Goal: Navigation & Orientation: Find specific page/section

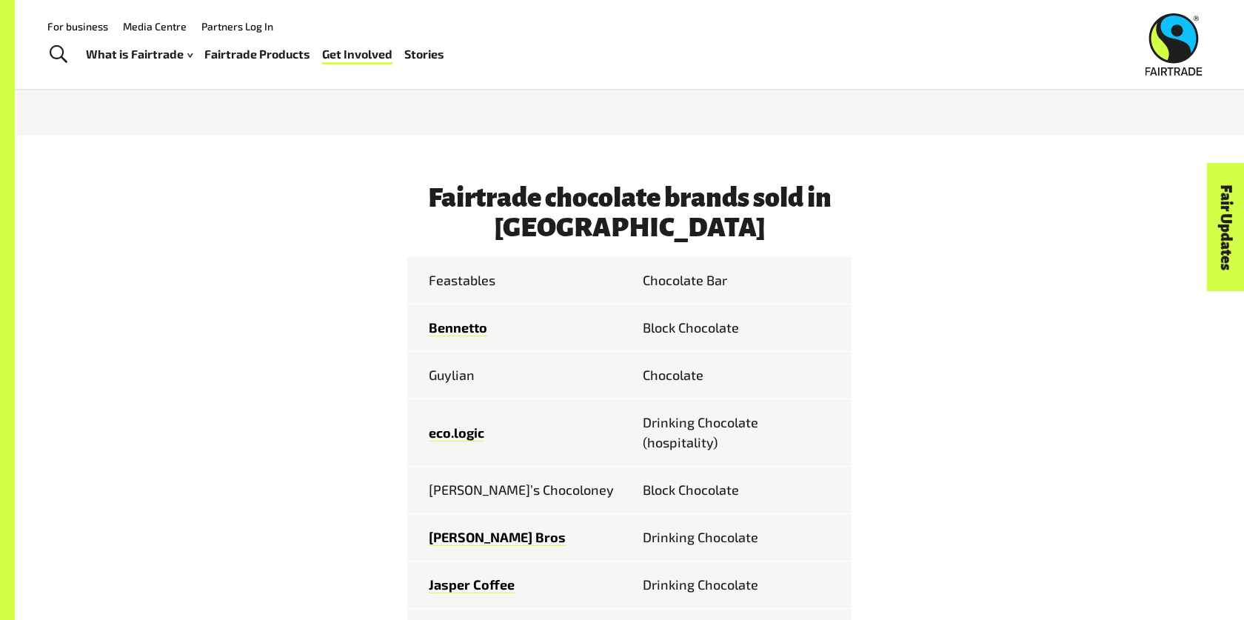
scroll to position [630, 0]
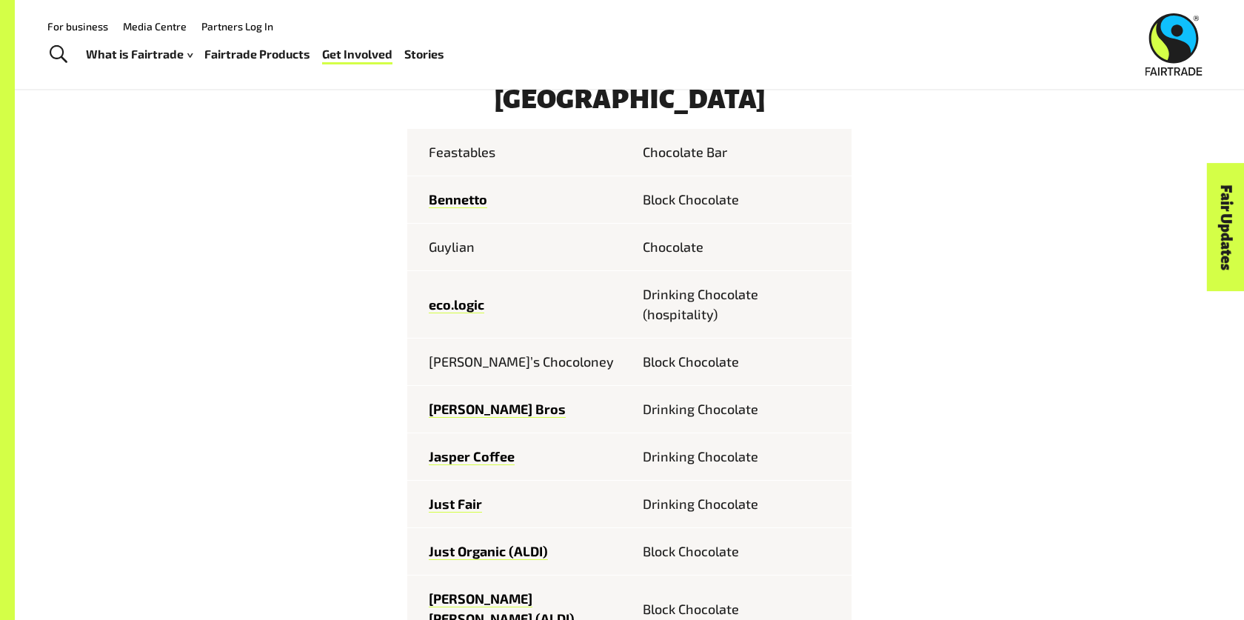
scroll to position [669, 0]
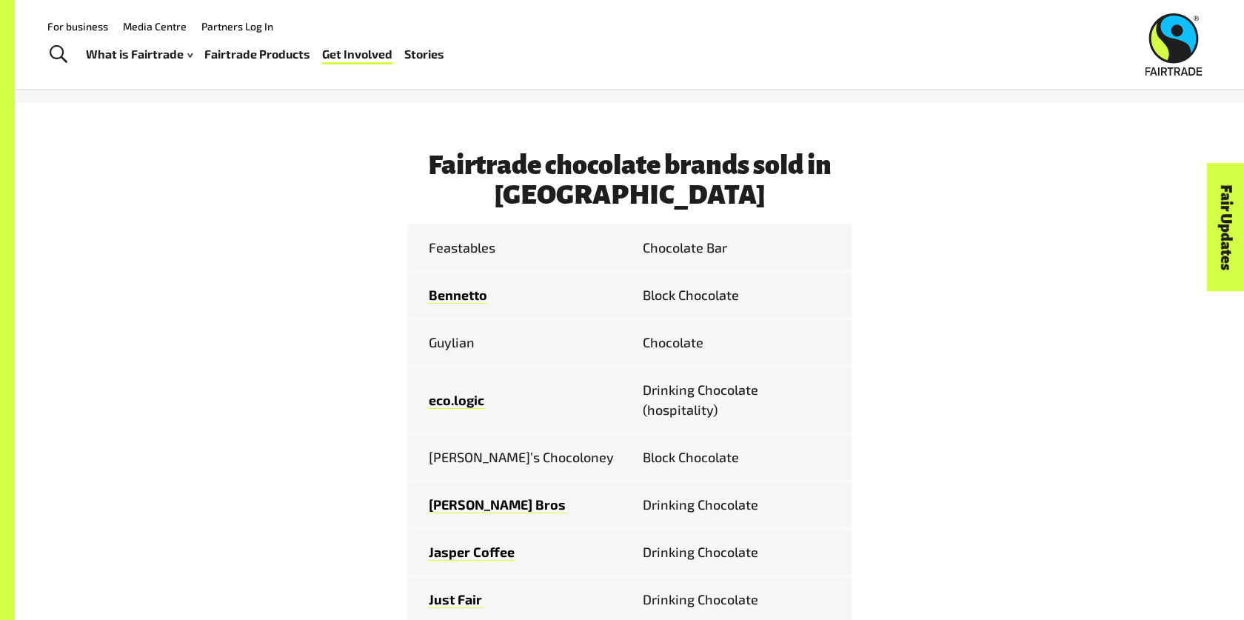
click at [211, 51] on link "Fairtrade Products" at bounding box center [257, 54] width 106 height 21
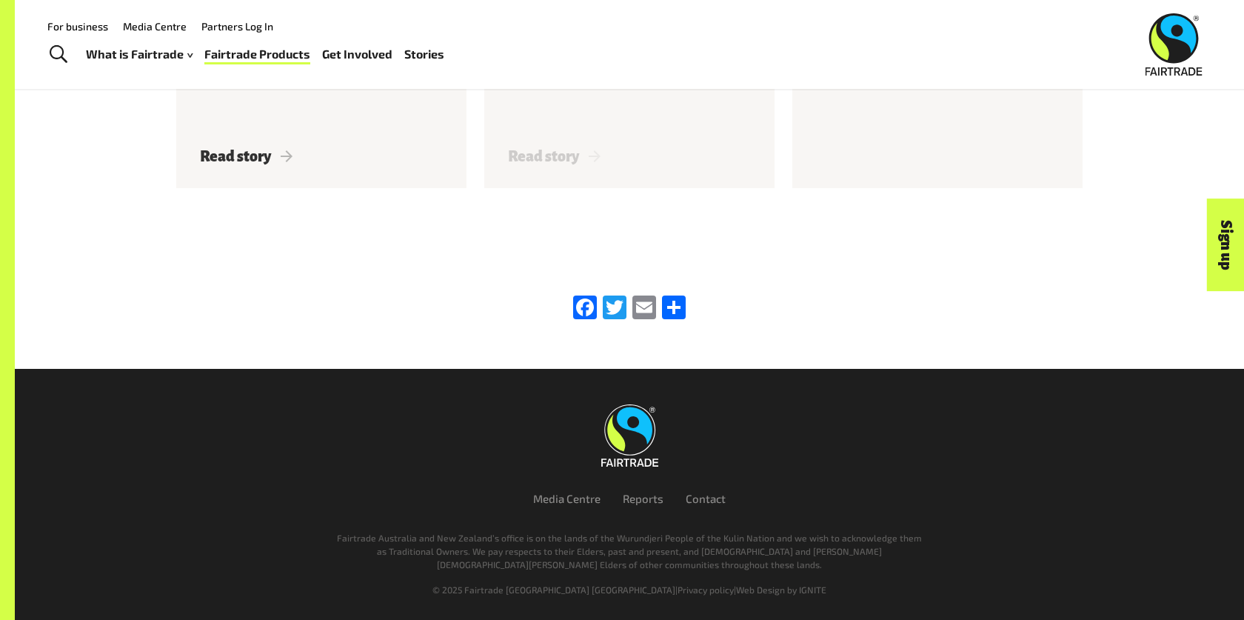
scroll to position [1305, 0]
